Goal: Transaction & Acquisition: Download file/media

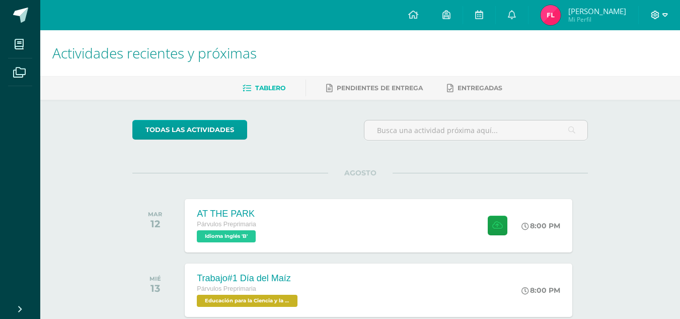
click at [665, 19] on span at bounding box center [659, 15] width 17 height 11
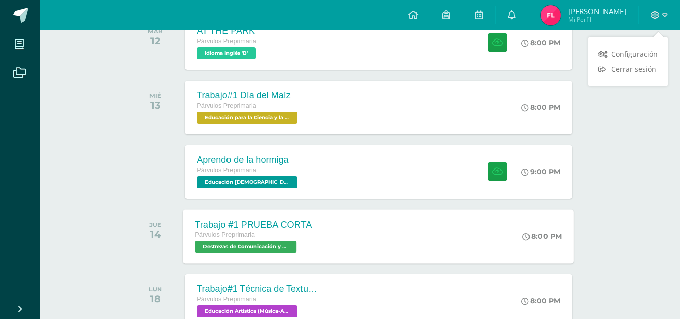
scroll to position [182, 0]
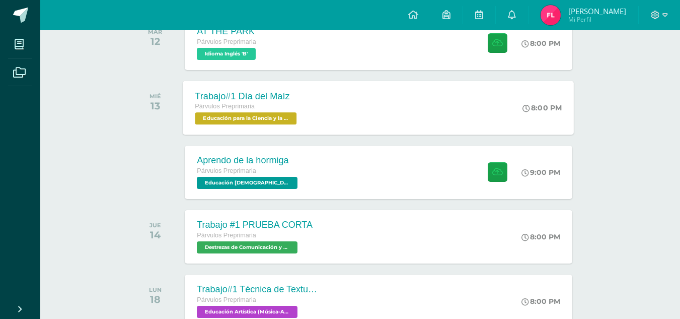
click at [210, 118] on span "Educación para la Ciencia y la Ciudadanía 'B'" at bounding box center [246, 118] width 102 height 12
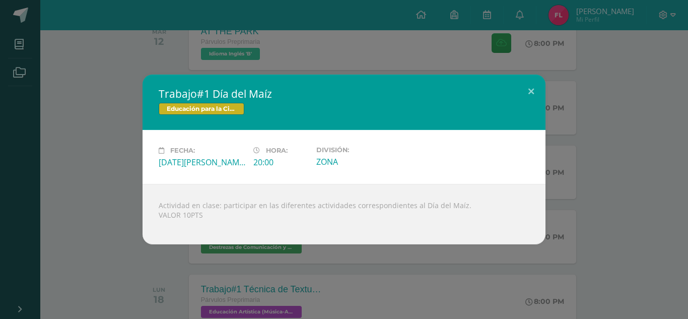
click at [268, 60] on div "Trabajo#1 Día del Maíz Educación para la Ciencia y la Ciudadanía Fecha: Miércol…" at bounding box center [344, 159] width 688 height 319
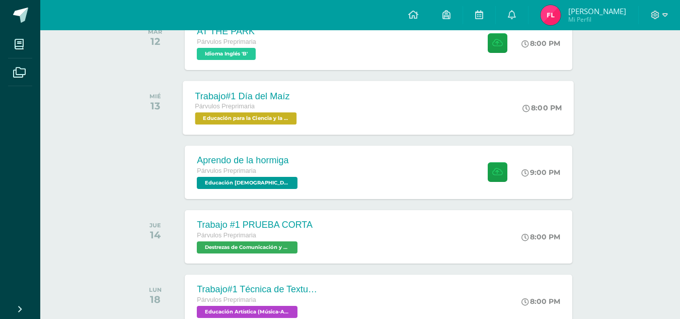
click at [261, 124] on span "Educación para la Ciencia y la Ciudadanía 'B'" at bounding box center [246, 118] width 102 height 12
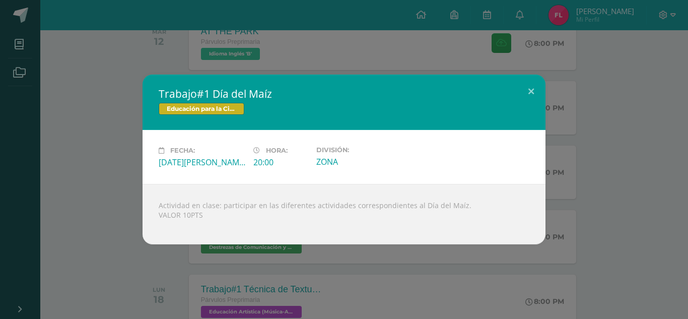
click at [383, 50] on div "Trabajo#1 Día del Maíz Educación para la Ciencia y la Ciudadanía Fecha: Miércol…" at bounding box center [344, 159] width 688 height 319
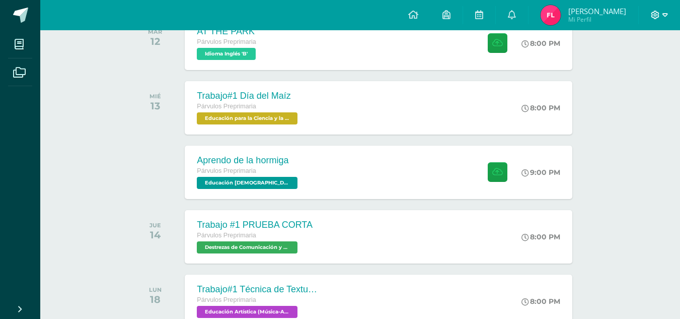
click at [655, 14] on icon at bounding box center [656, 15] width 9 height 9
click at [635, 70] on span "Cerrar sesión" at bounding box center [633, 68] width 45 height 10
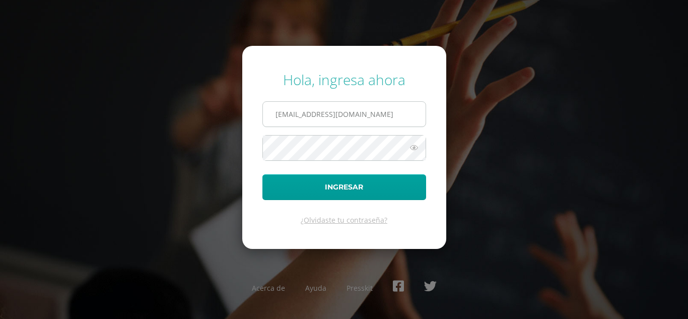
click at [370, 115] on input "[EMAIL_ADDRESS][DOMAIN_NAME]" at bounding box center [344, 114] width 163 height 25
type input "[EMAIL_ADDRESS][DOMAIN_NAME]"
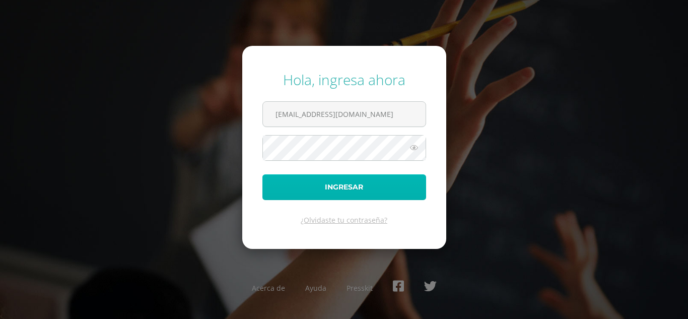
click at [375, 198] on button "Ingresar" at bounding box center [344, 187] width 164 height 26
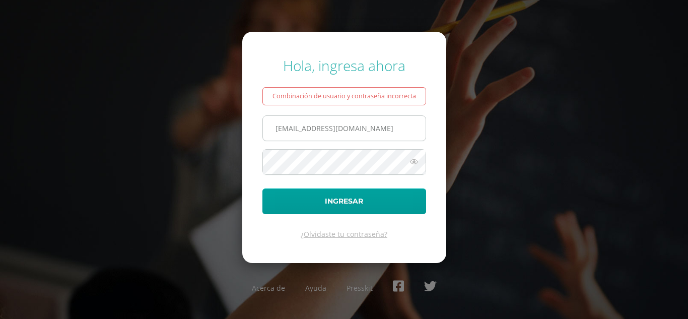
click at [360, 116] on input "88@laestrella.edu.gt" at bounding box center [344, 128] width 163 height 25
type input "586@laestrella.edu.gt"
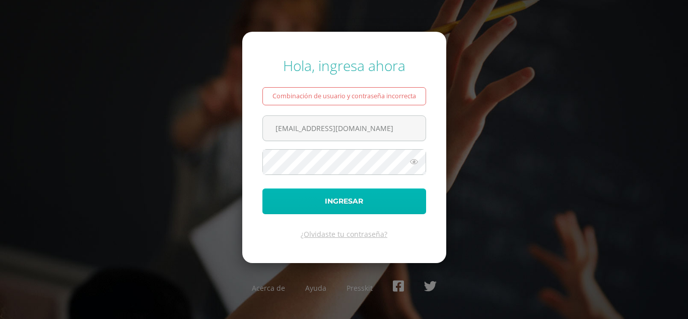
click at [336, 195] on button "Ingresar" at bounding box center [344, 201] width 164 height 26
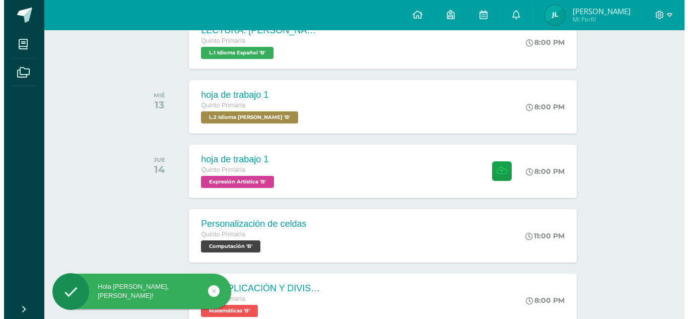
scroll to position [249, 0]
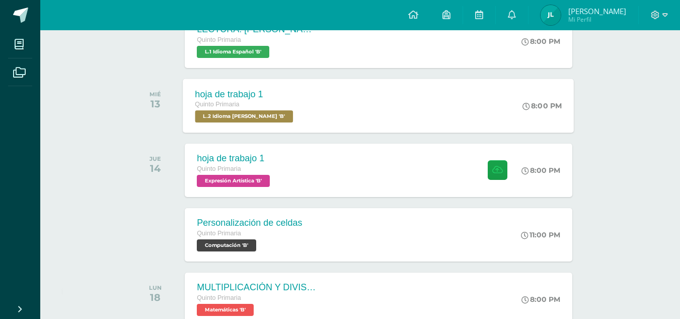
click at [278, 118] on span "L.2 Idioma [PERSON_NAME] 'B'" at bounding box center [244, 116] width 98 height 12
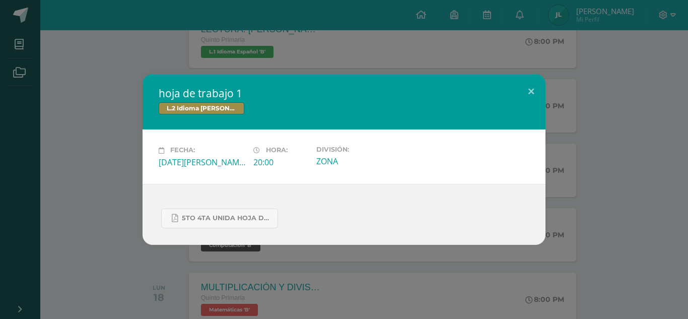
click at [396, 52] on div "hoja de trabajo 1 L.2 Idioma [PERSON_NAME] Fecha: [DATE][PERSON_NAME] Hora: 20:…" at bounding box center [344, 159] width 688 height 319
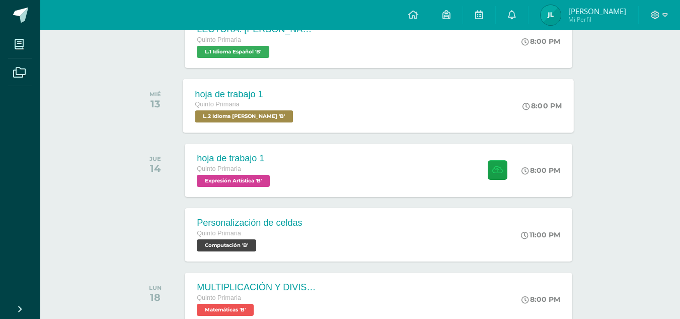
click at [248, 119] on span "L.2 Idioma [PERSON_NAME] 'B'" at bounding box center [244, 116] width 98 height 12
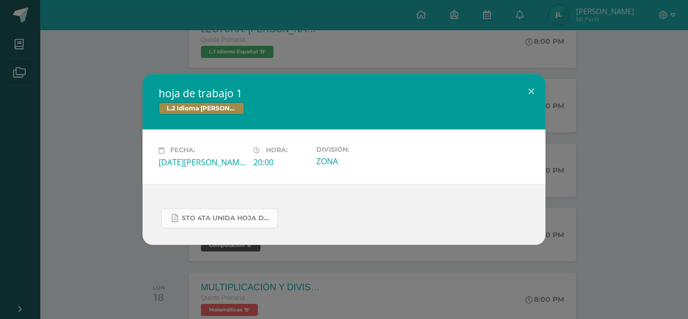
click at [256, 222] on span "5to 4ta unida hoja de trabajo kaqchikel.pdf" at bounding box center [227, 218] width 91 height 8
